Goal: Task Accomplishment & Management: Manage account settings

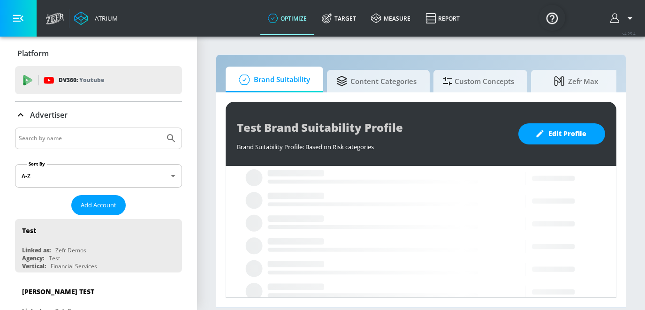
click at [97, 140] on input "Search by name" at bounding box center [90, 138] width 142 height 12
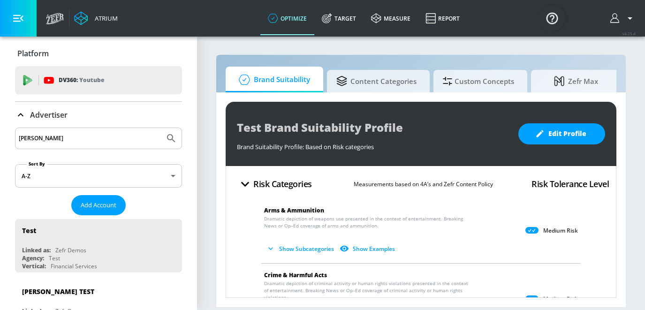
type input "[PERSON_NAME]"
click at [172, 140] on icon "Submit Search" at bounding box center [170, 138] width 11 height 11
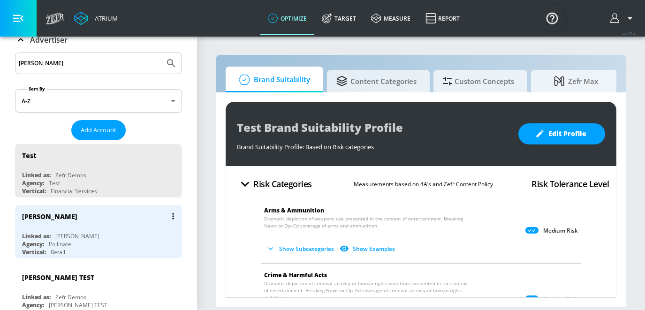
click at [114, 231] on div "[PERSON_NAME] Linked as: [PERSON_NAME] Agency: Pollinate Vertical: Retail" at bounding box center [98, 231] width 167 height 53
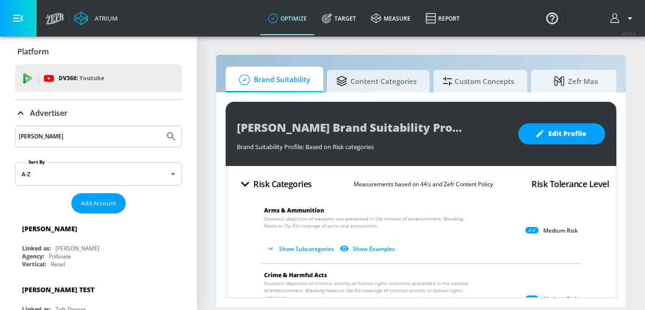
scroll to position [7, 0]
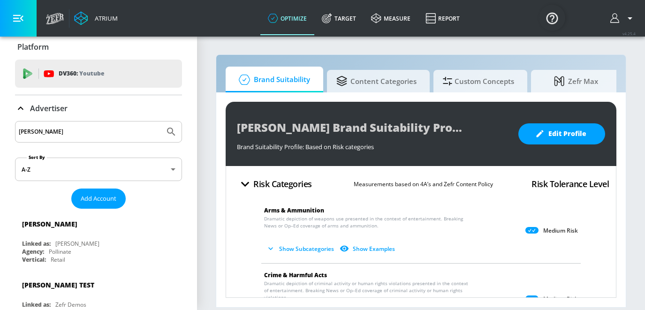
click at [332, 19] on icon at bounding box center [327, 18] width 10 height 10
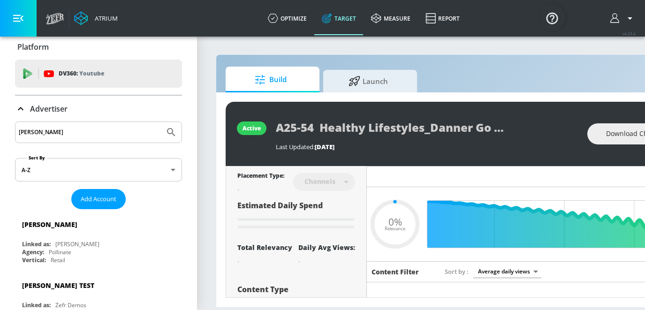
type input "0.32"
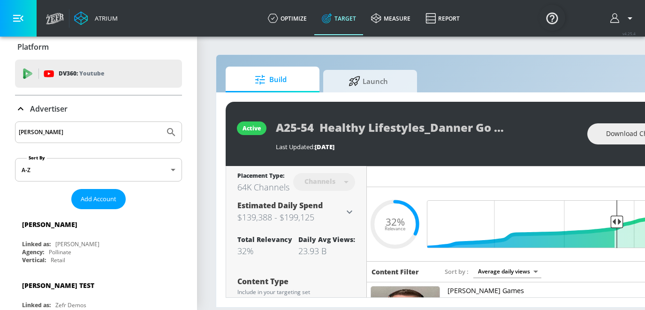
click at [20, 108] on icon at bounding box center [21, 108] width 6 height 3
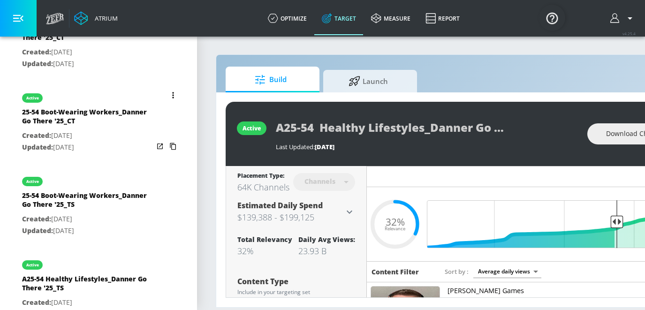
scroll to position [402, 0]
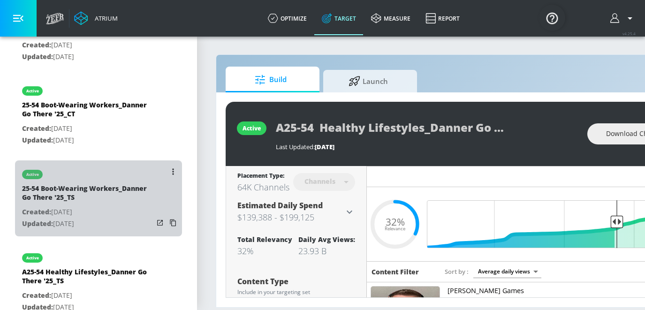
click at [114, 204] on div "25-54 Boot-Wearing Workers_Danner Go There '25_TS" at bounding box center [87, 195] width 131 height 22
type input "25-54 Boot-Wearing Workers_Danner Go There '25_TS"
type input "videos"
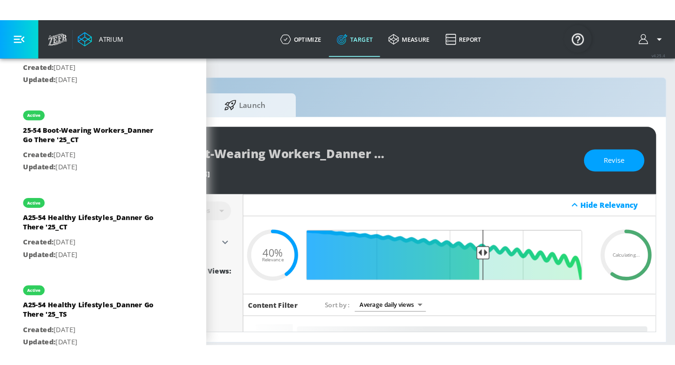
scroll to position [0, 114]
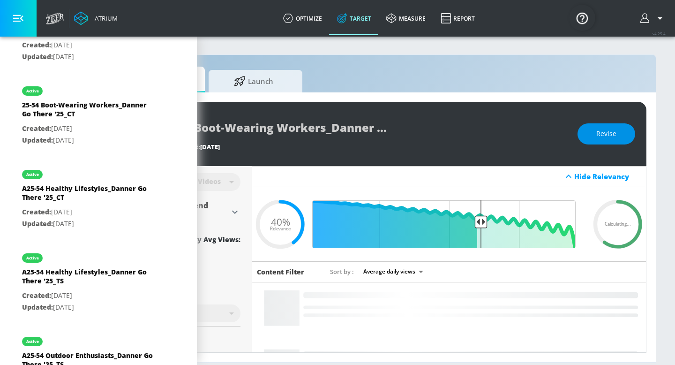
click at [598, 133] on span "Revise" at bounding box center [606, 134] width 20 height 12
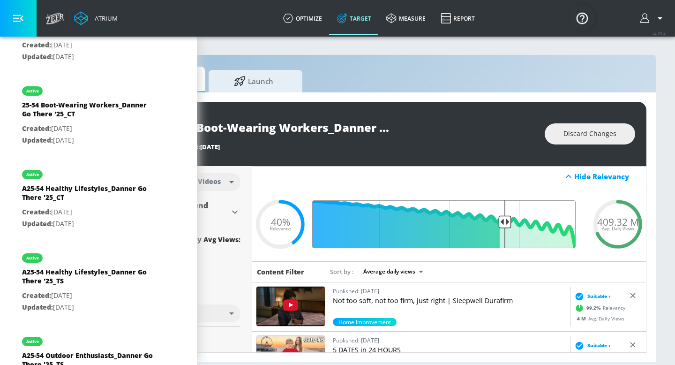
drag, startPoint x: 482, startPoint y: 224, endPoint x: 503, endPoint y: 223, distance: 21.1
click at [504, 223] on input "Final Threshold" at bounding box center [449, 224] width 262 height 48
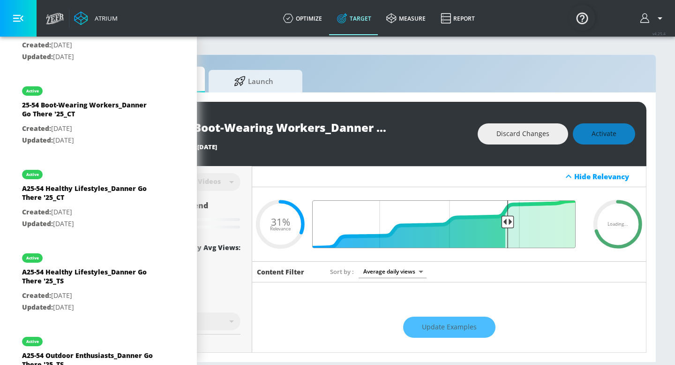
click at [506, 223] on input "Final Threshold" at bounding box center [449, 224] width 262 height 48
type input "0.31"
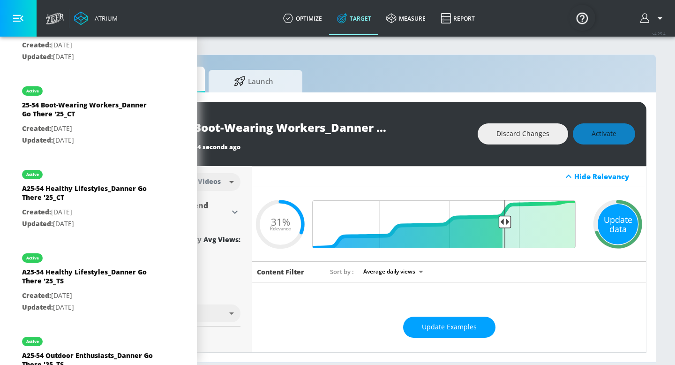
click at [623, 223] on div "Update data" at bounding box center [618, 224] width 40 height 40
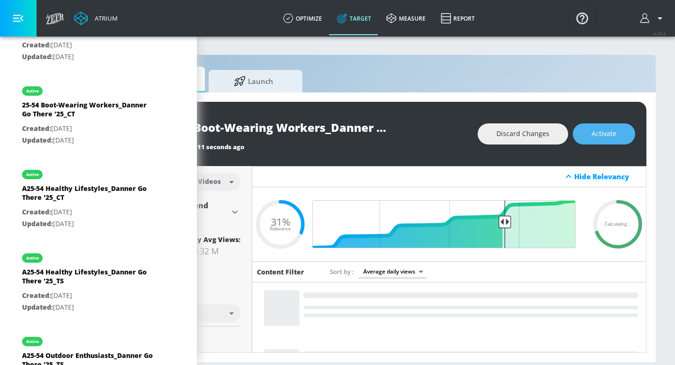
click at [609, 136] on span "Activate" at bounding box center [604, 134] width 25 height 12
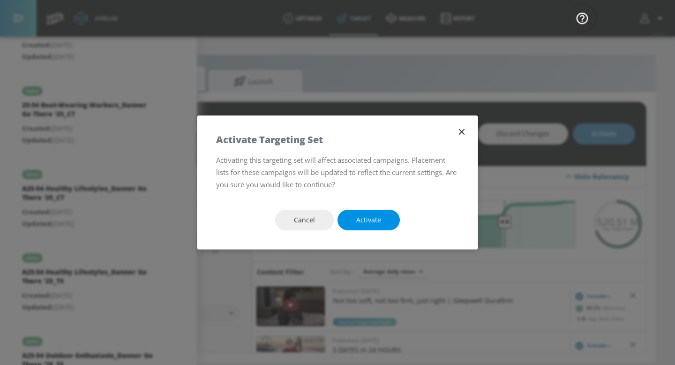
click at [389, 217] on button "Activate" at bounding box center [368, 220] width 62 height 21
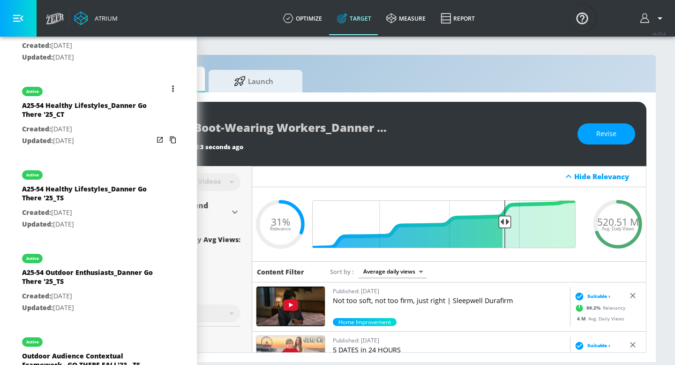
scroll to position [498, 0]
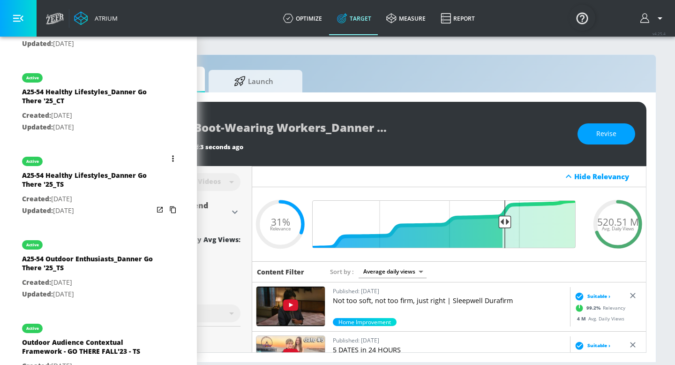
click at [98, 209] on p "Updated: [DATE]" at bounding box center [87, 211] width 131 height 12
type input "A25-54 Healthy Lifestyles_Danner Go There '25_TS"
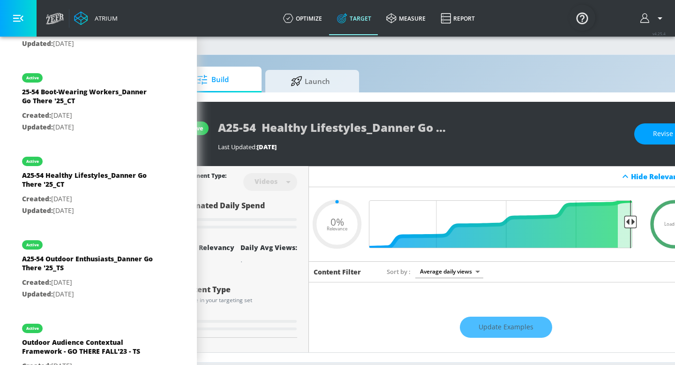
scroll to position [0, 78]
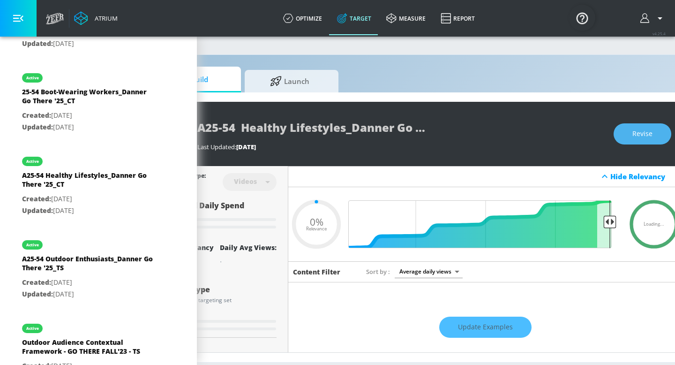
click at [644, 133] on button "Revise" at bounding box center [643, 133] width 58 height 21
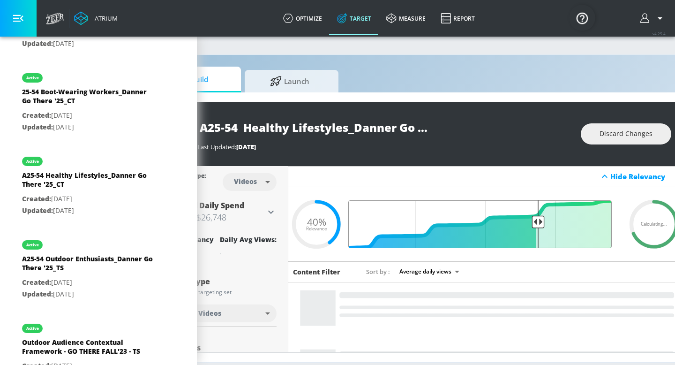
drag, startPoint x: 519, startPoint y: 220, endPoint x: 538, endPoint y: 220, distance: 18.7
click at [539, 220] on input "Final Threshold" at bounding box center [485, 224] width 262 height 48
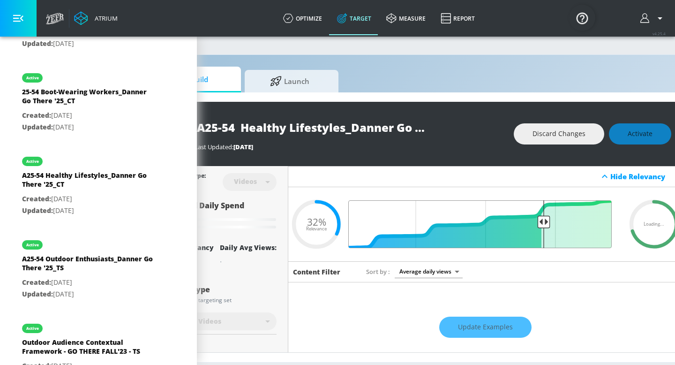
drag, startPoint x: 538, startPoint y: 220, endPoint x: 543, endPoint y: 221, distance: 5.7
click at [544, 221] on input "Final Threshold" at bounding box center [485, 224] width 262 height 48
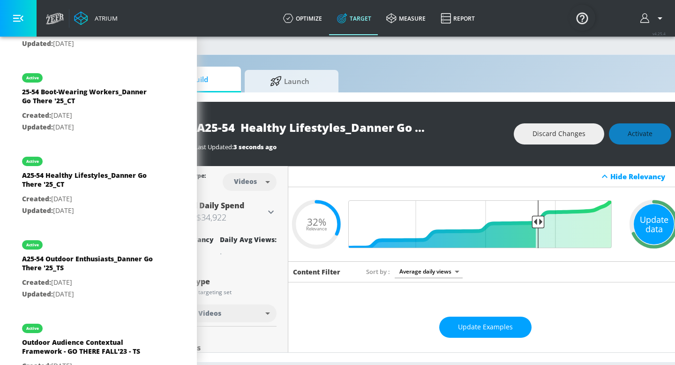
click at [644, 210] on div "Update data" at bounding box center [654, 224] width 40 height 40
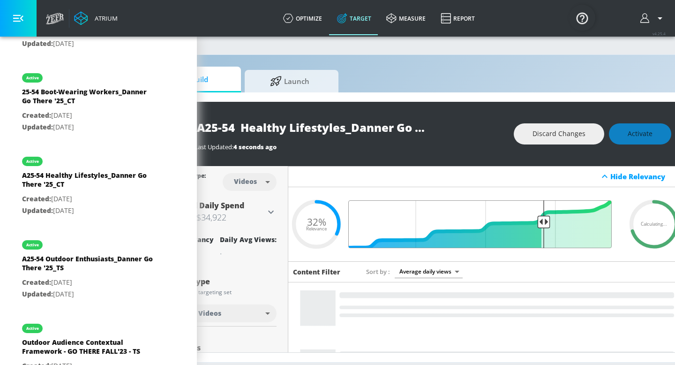
type input "0.3"
click at [544, 222] on input "Final Threshold" at bounding box center [485, 224] width 262 height 48
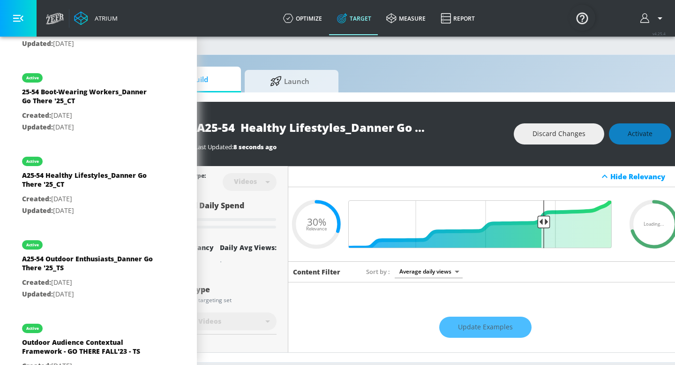
click at [643, 137] on div "Discard Changes Activate" at bounding box center [592, 133] width 157 height 21
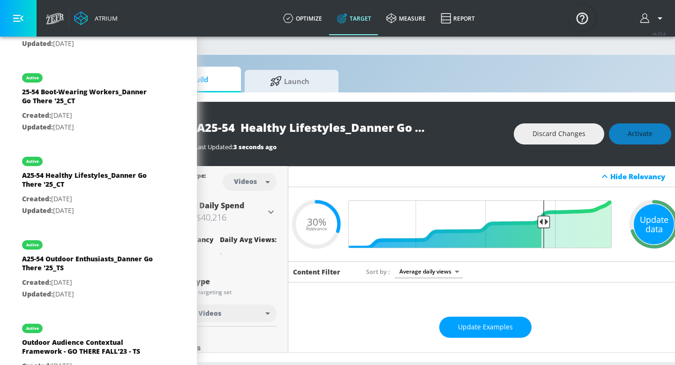
click at [644, 232] on div "Update data" at bounding box center [654, 224] width 40 height 40
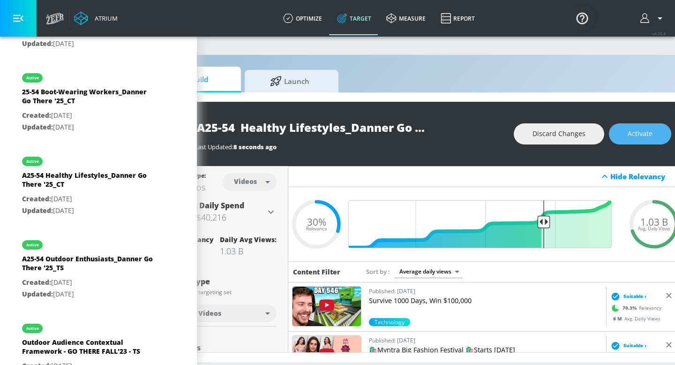
click at [638, 138] on span "Activate" at bounding box center [640, 134] width 25 height 12
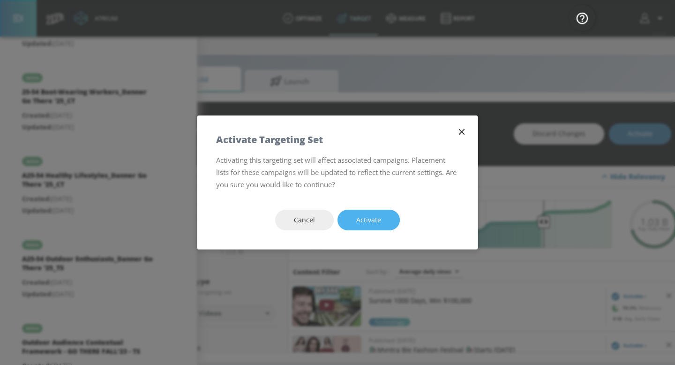
click at [380, 225] on span "Activate" at bounding box center [368, 220] width 25 height 12
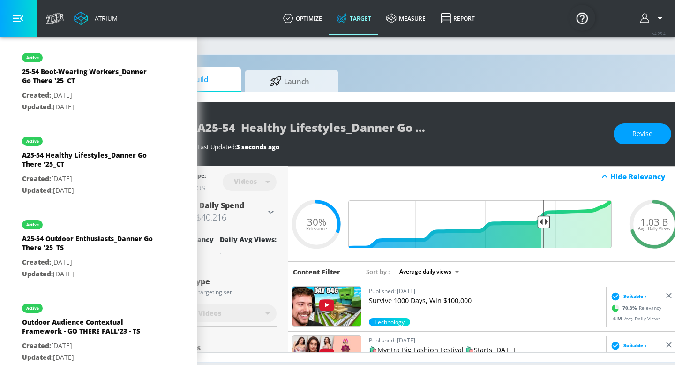
scroll to position [520, 0]
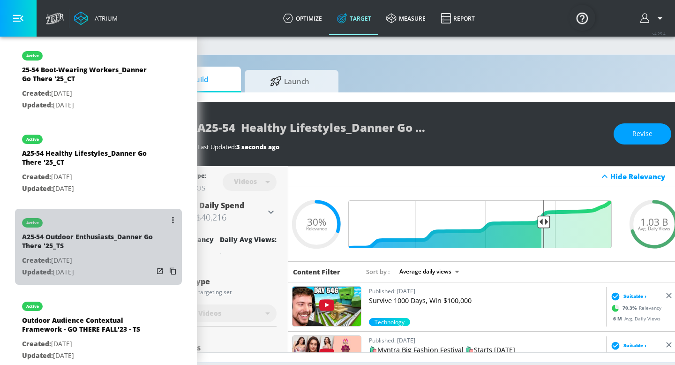
click at [91, 260] on p "Created: [DATE]" at bounding box center [87, 261] width 131 height 12
type input "A25-54 Outdoor Enthusiasts_Danner Go There '25_TS"
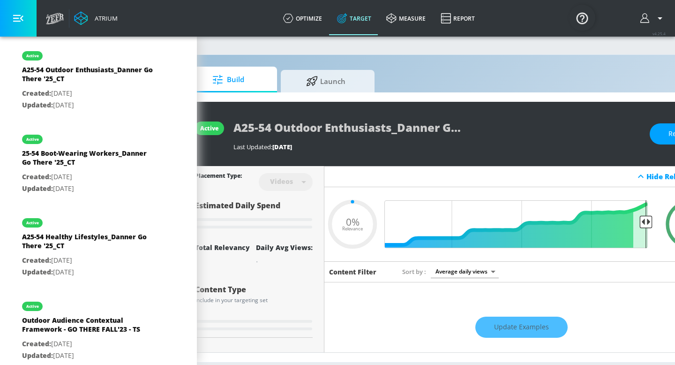
scroll to position [0, 114]
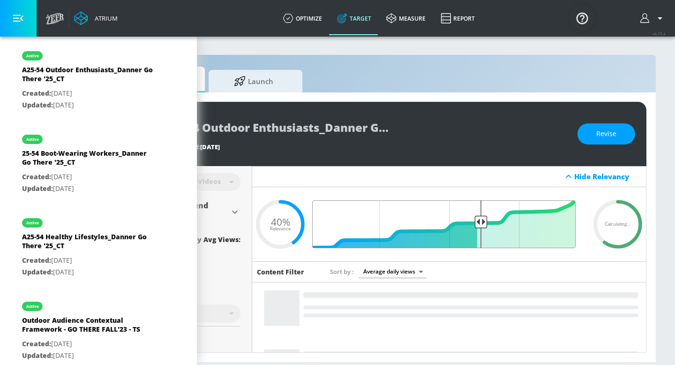
drag, startPoint x: 481, startPoint y: 224, endPoint x: 502, endPoint y: 223, distance: 20.6
click at [502, 223] on input "Final Threshold" at bounding box center [449, 224] width 262 height 48
drag, startPoint x: 481, startPoint y: 222, endPoint x: 504, endPoint y: 223, distance: 23.0
click at [504, 223] on input "Final Threshold" at bounding box center [449, 224] width 262 height 48
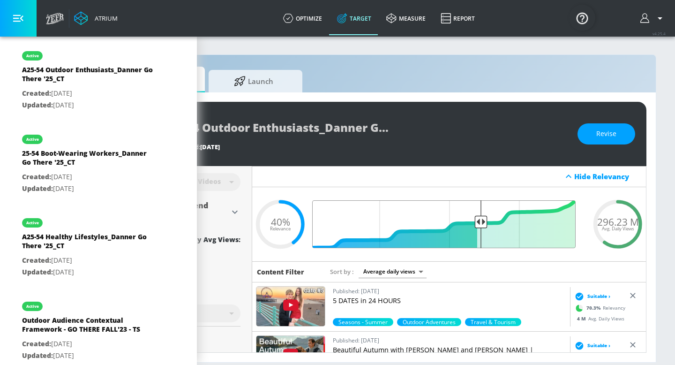
drag, startPoint x: 481, startPoint y: 221, endPoint x: 499, endPoint y: 223, distance: 18.3
click at [500, 223] on input "Final Threshold" at bounding box center [449, 224] width 262 height 48
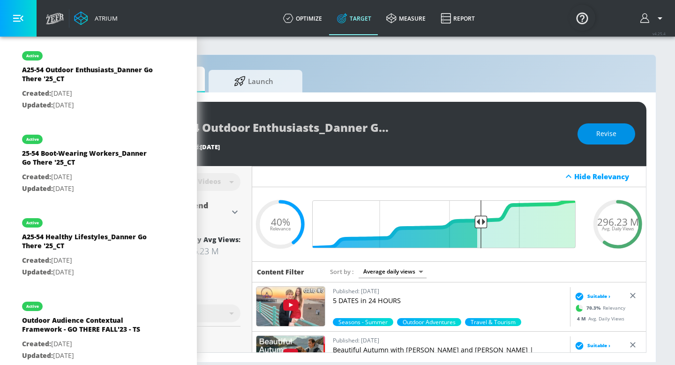
click at [607, 128] on span "Revise" at bounding box center [606, 134] width 20 height 12
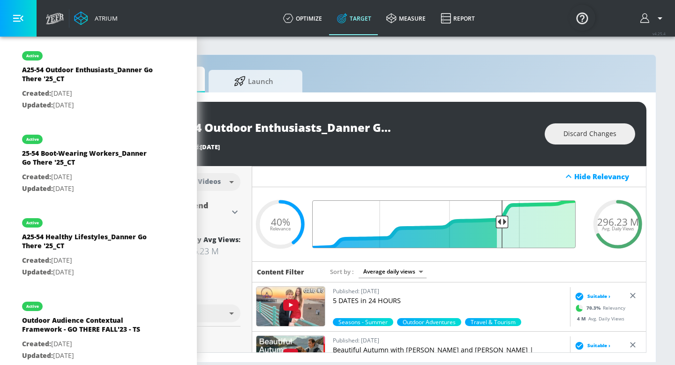
drag, startPoint x: 485, startPoint y: 219, endPoint x: 502, endPoint y: 219, distance: 16.4
click at [502, 219] on input "Final Threshold" at bounding box center [449, 224] width 262 height 48
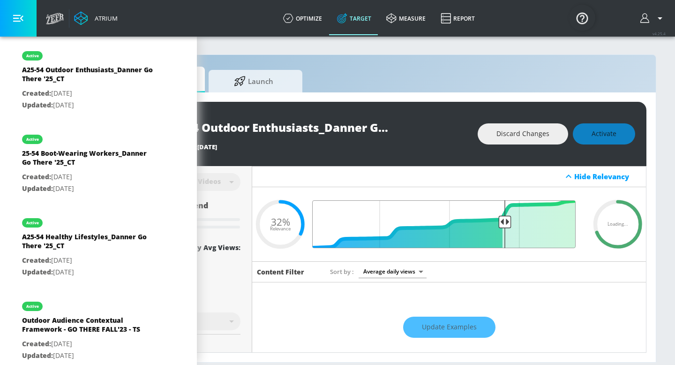
click at [504, 220] on input "Final Threshold" at bounding box center [449, 224] width 262 height 48
click at [507, 220] on input "Final Threshold" at bounding box center [449, 224] width 262 height 48
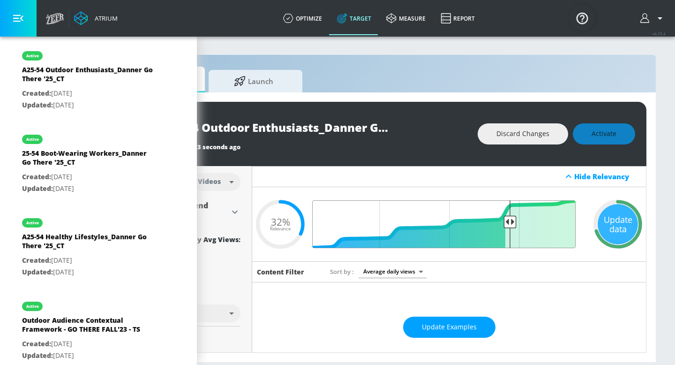
click at [509, 220] on input "Final Threshold" at bounding box center [449, 224] width 262 height 48
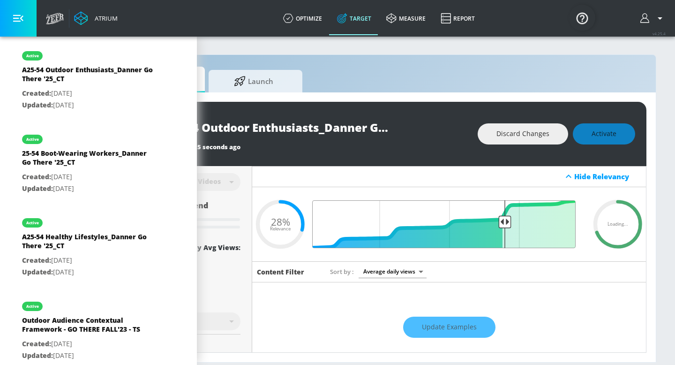
click at [505, 220] on input "Final Threshold" at bounding box center [449, 224] width 262 height 48
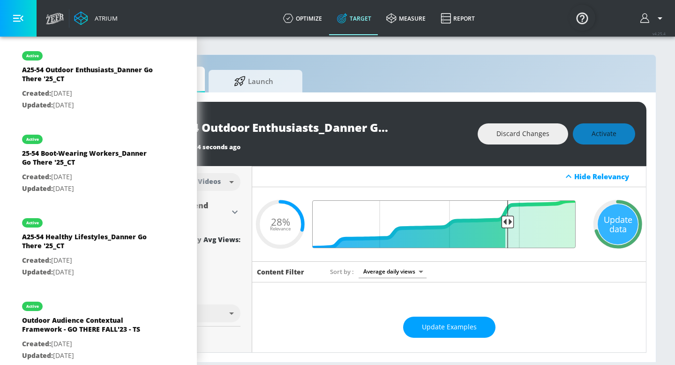
type input "0.3"
click at [506, 220] on input "Final Threshold" at bounding box center [449, 224] width 262 height 48
click at [626, 211] on div "Update data" at bounding box center [618, 224] width 40 height 40
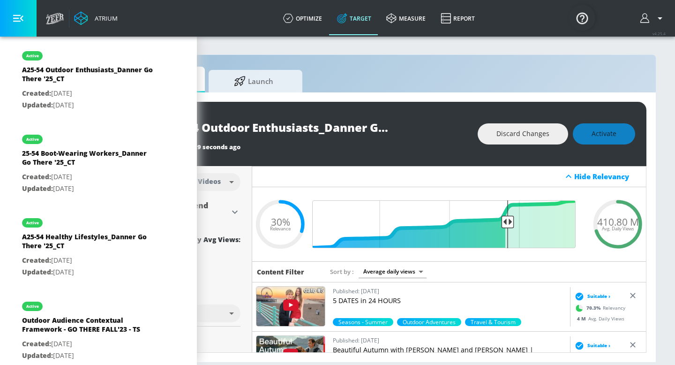
click at [613, 134] on div "Discard Changes Activate" at bounding box center [556, 133] width 157 height 21
click at [607, 126] on button "Activate" at bounding box center [604, 133] width 62 height 21
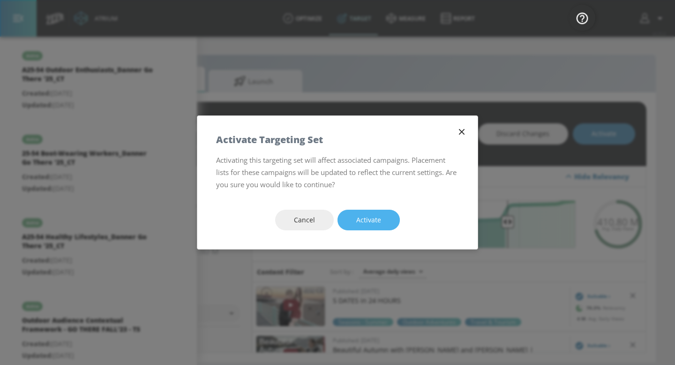
click at [372, 216] on span "Activate" at bounding box center [368, 220] width 25 height 12
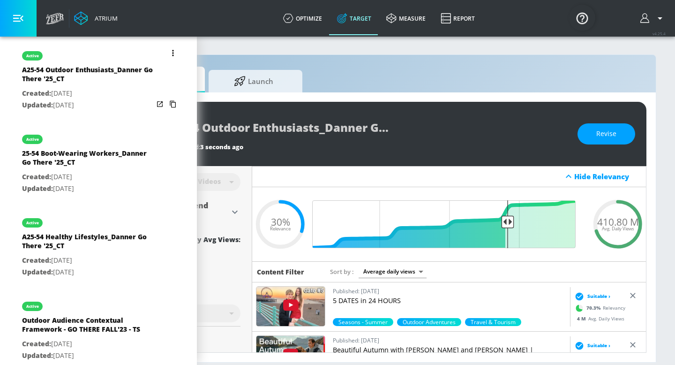
click at [105, 109] on p "Updated: [DATE]" at bounding box center [87, 105] width 131 height 12
type input "A25-54 Outdoor Enthusiasts_Danner Go There '25_CT"
type input "channels"
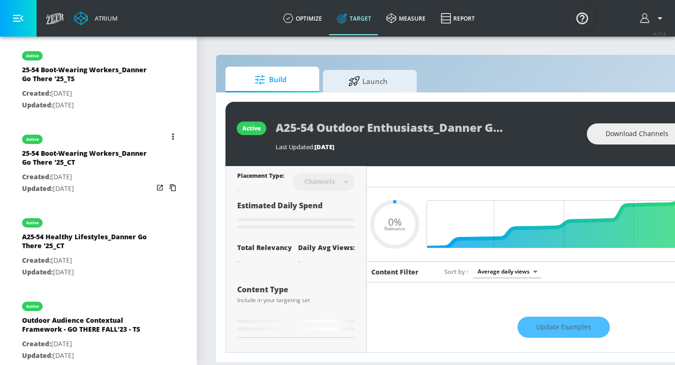
type input "0.3"
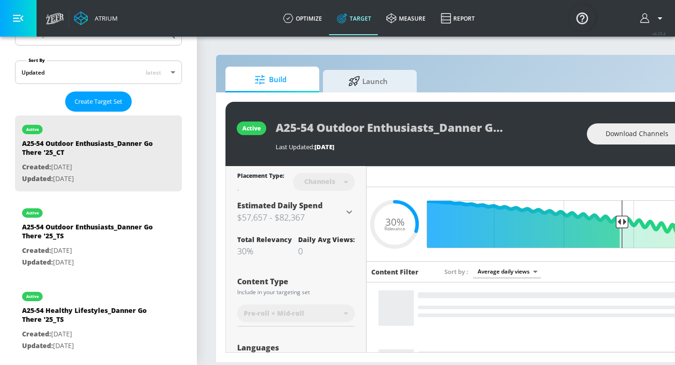
scroll to position [166, 0]
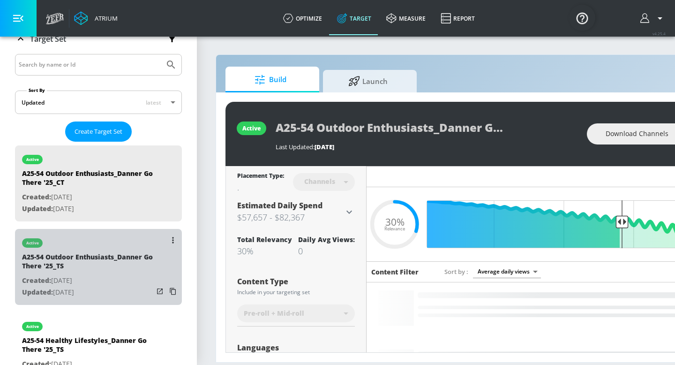
click at [107, 282] on p "Created: [DATE]" at bounding box center [87, 281] width 131 height 12
type input "A25-54 Outdoor Enthusiasts_Danner Go There '25_TS"
type input "videos"
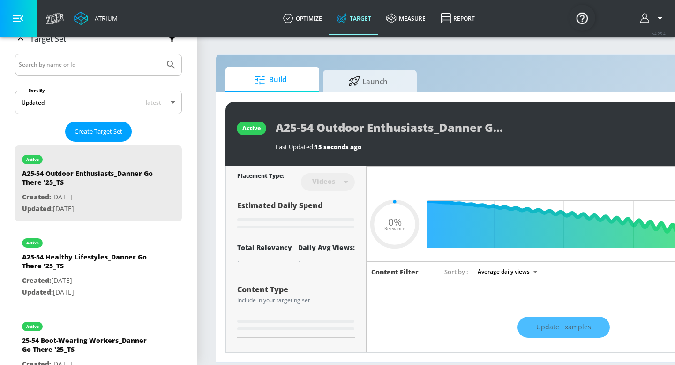
type input "0.3"
